Goal: Information Seeking & Learning: Learn about a topic

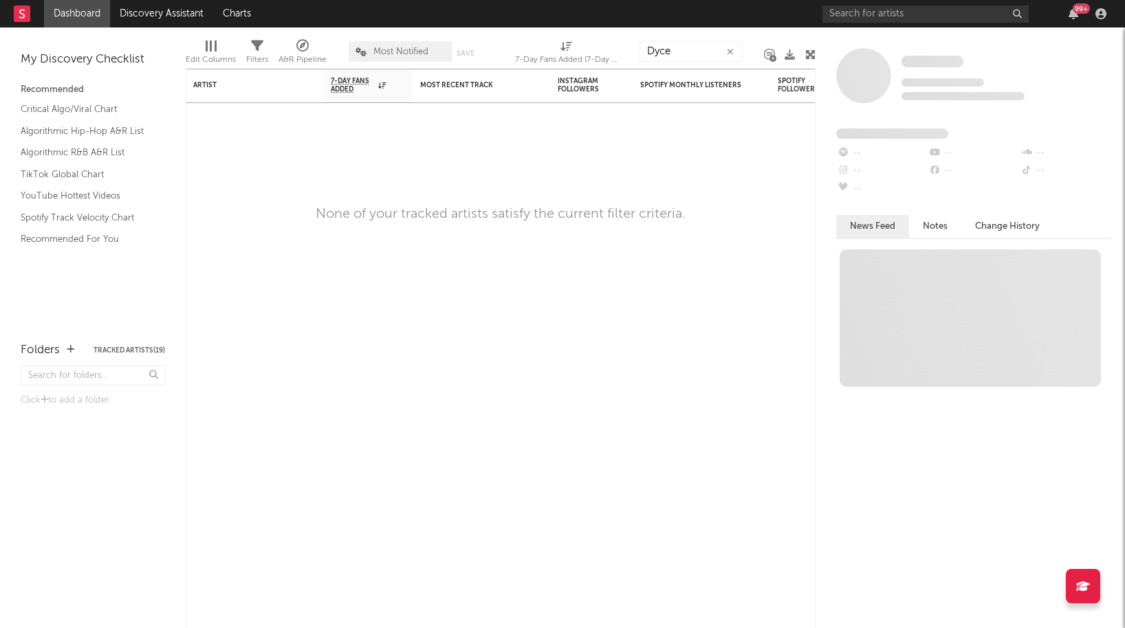
type input "Dyce"
click at [861, 14] on input "text" at bounding box center [925, 14] width 206 height 17
type input "Dyce"
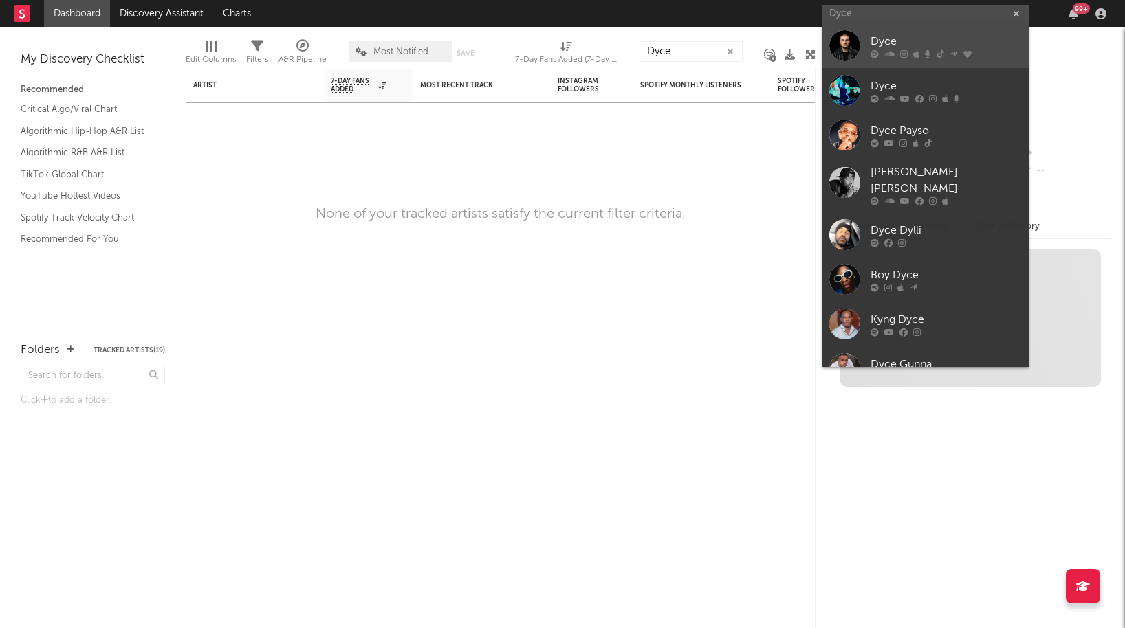
click at [882, 43] on div "Dyce" at bounding box center [945, 41] width 151 height 17
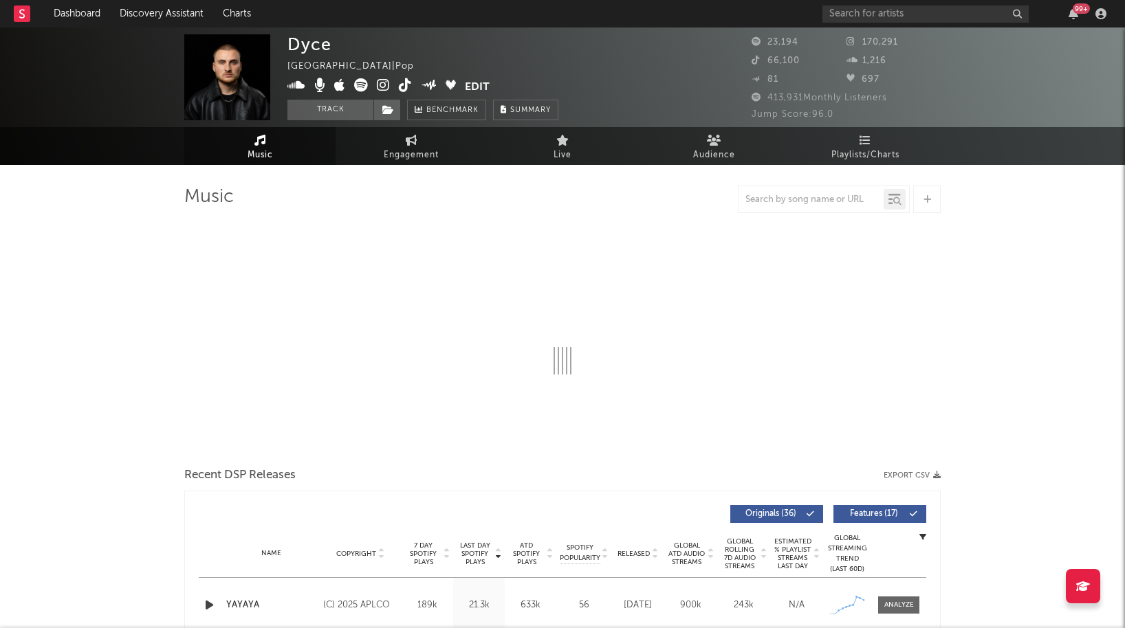
select select "6m"
